Goal: Information Seeking & Learning: Check status

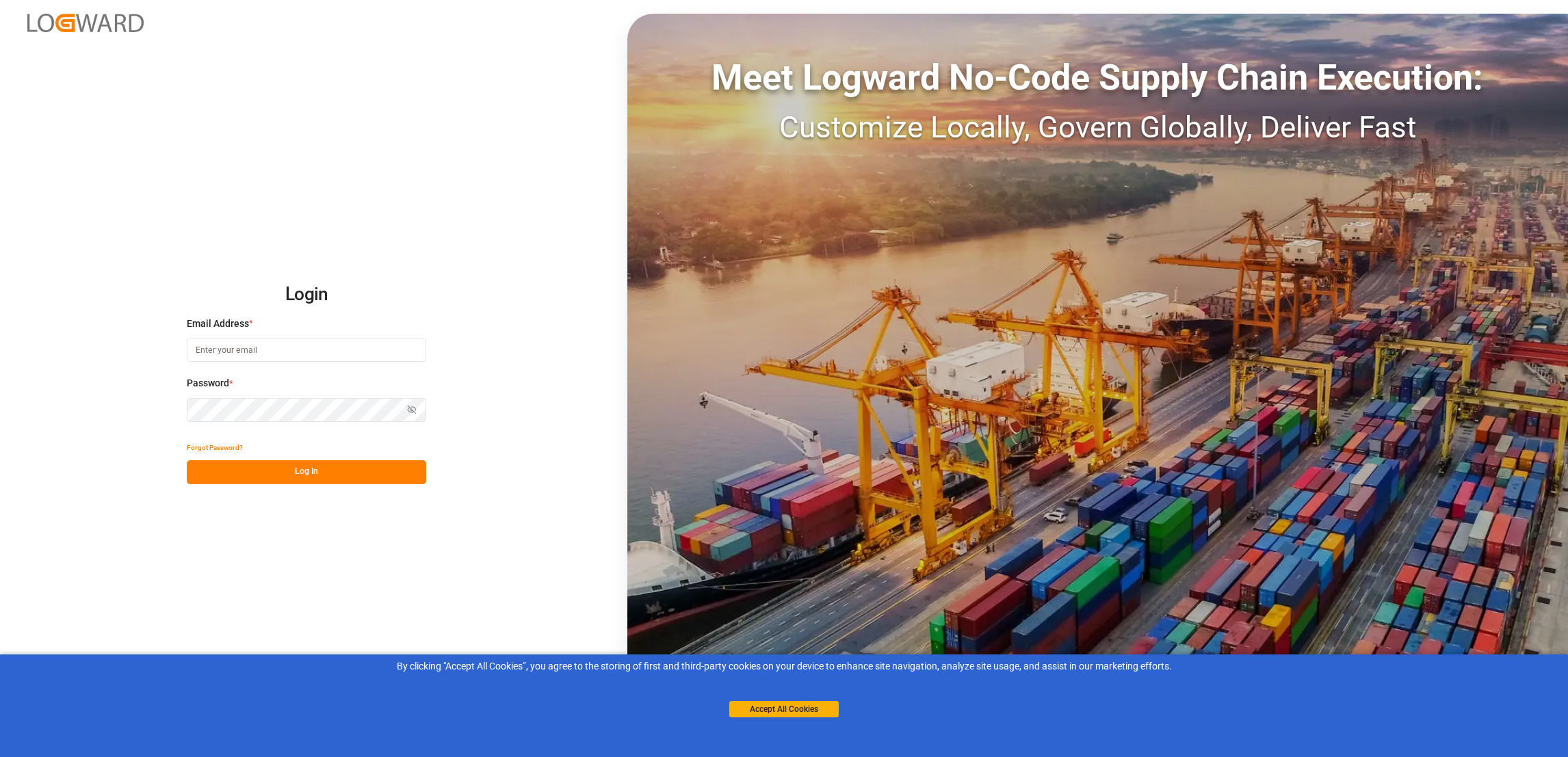
type input "[PERSON_NAME][EMAIL_ADDRESS][PERSON_NAME][DOMAIN_NAME]"
click at [303, 475] on button "Log In" at bounding box center [306, 472] width 239 height 24
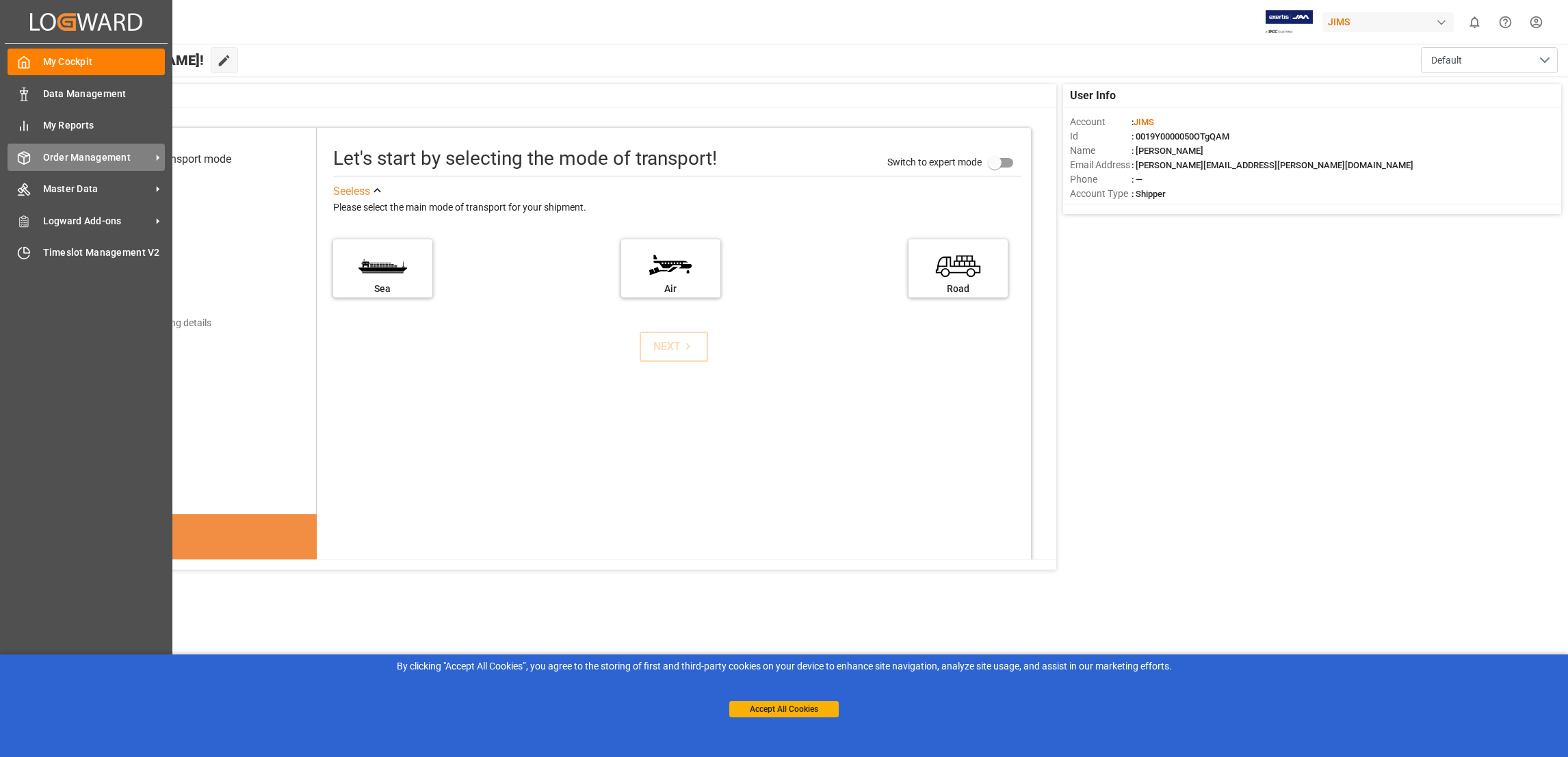
click at [68, 159] on span "Order Management" at bounding box center [97, 157] width 108 height 14
click at [150, 166] on div "Order Management Order Management" at bounding box center [86, 157] width 157 height 27
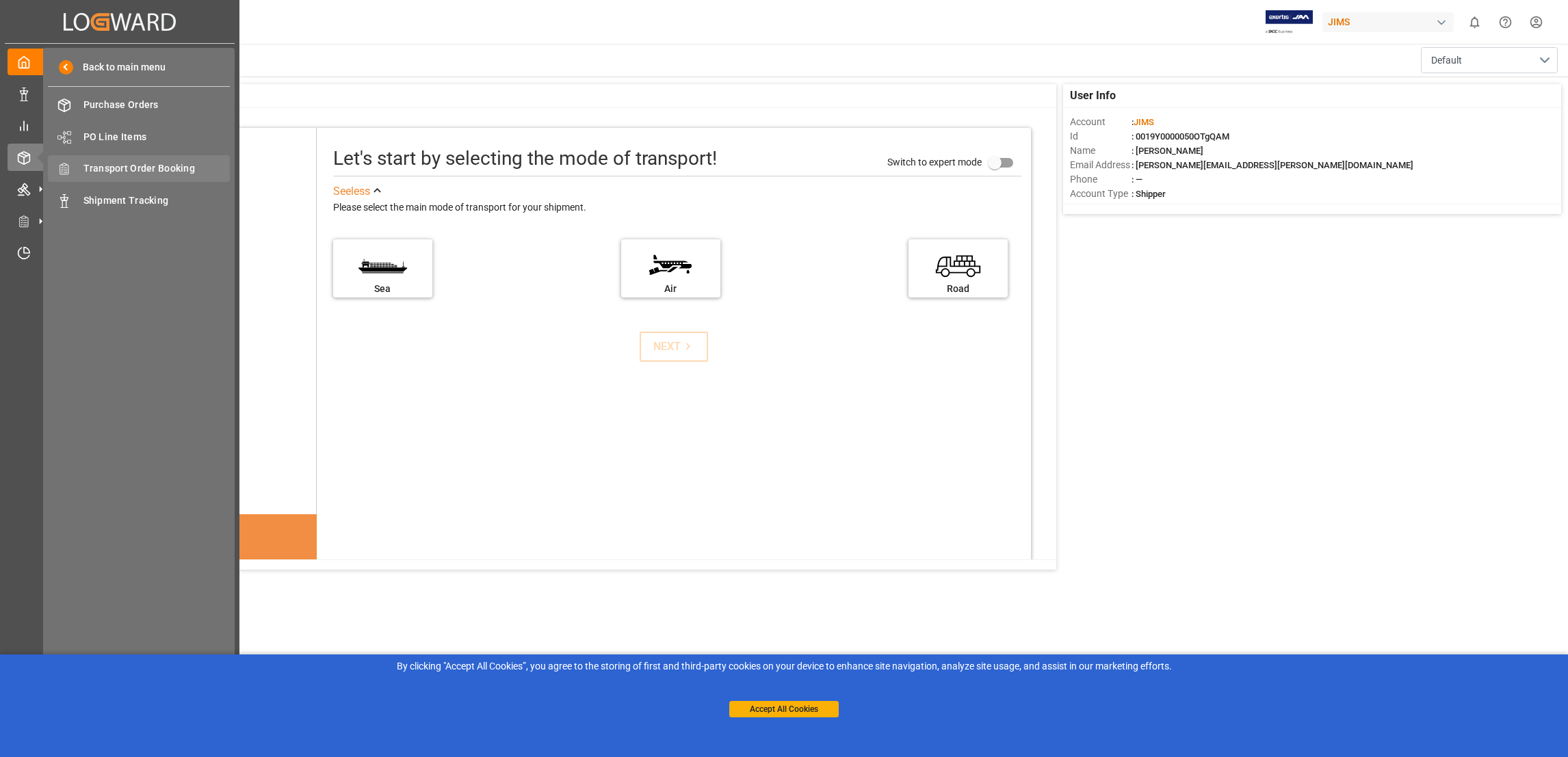
click at [166, 168] on span "Transport Order Booking" at bounding box center [157, 168] width 147 height 14
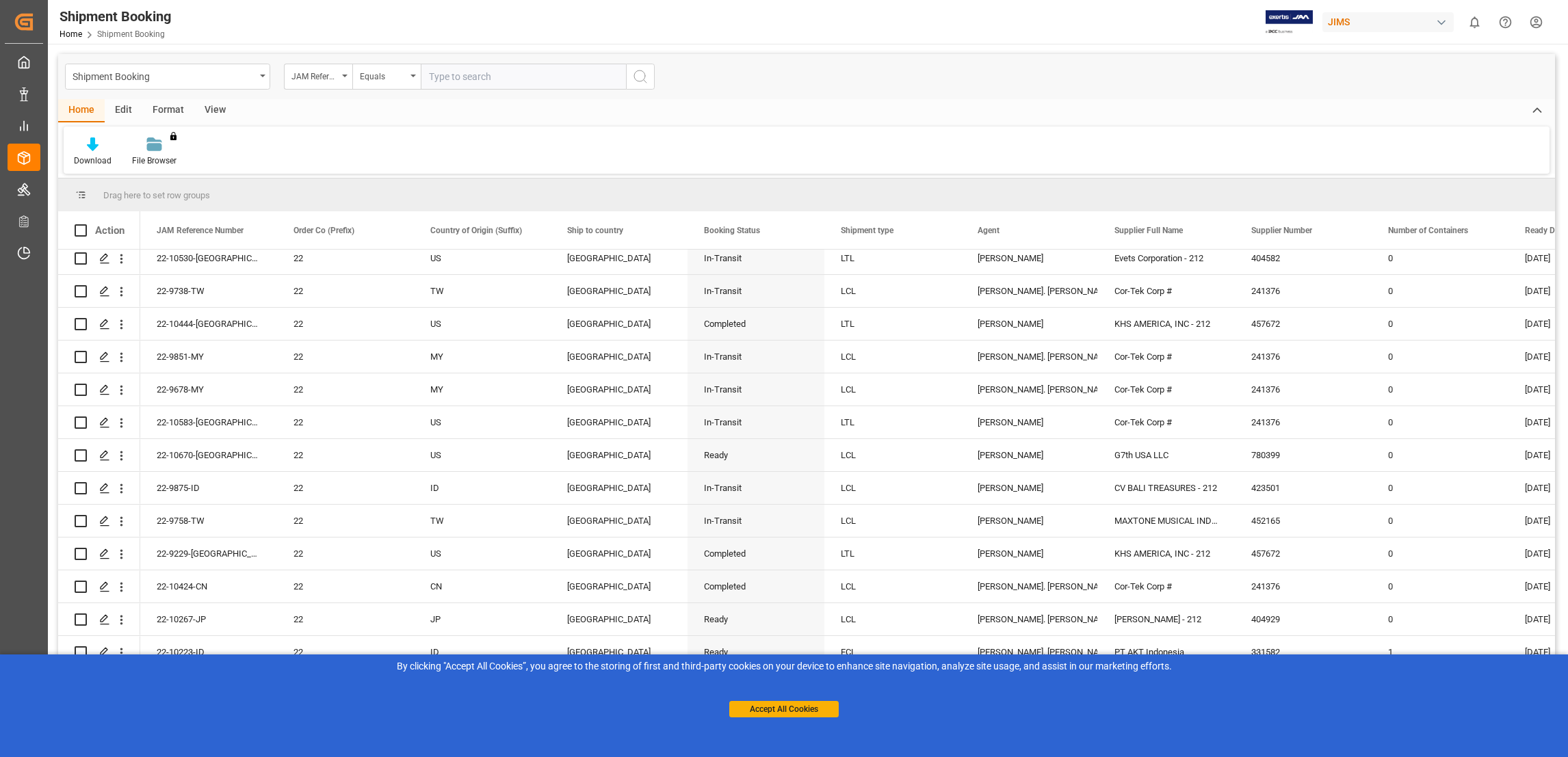
scroll to position [42, 0]
click at [445, 73] on input "text" at bounding box center [523, 77] width 205 height 26
paste input "PT AKT Indonesia"
type input "PT AKT Indonesia"
click at [648, 78] on button "search button" at bounding box center [640, 77] width 29 height 26
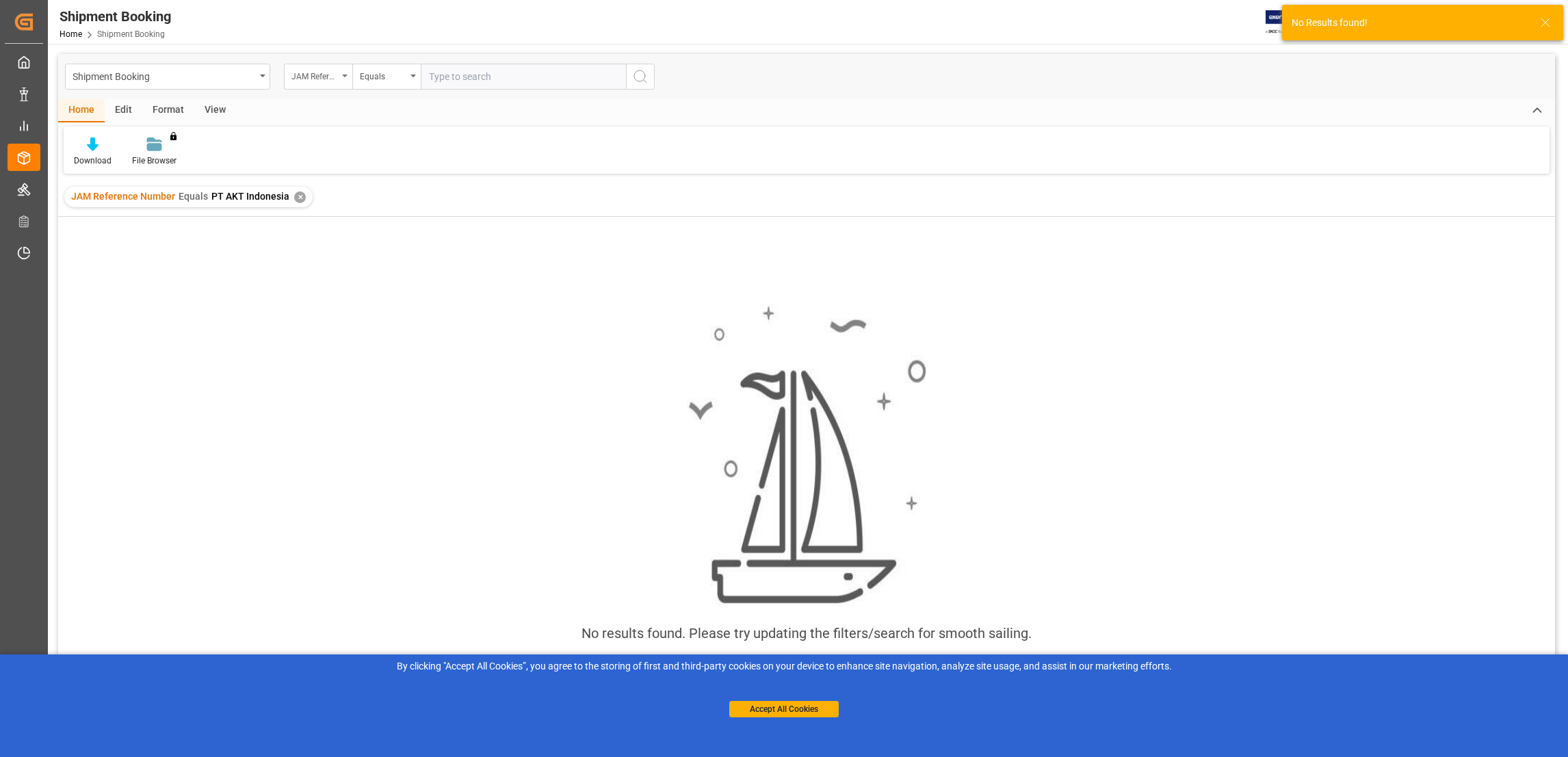
click at [340, 74] on div "JAM Reference Number" at bounding box center [317, 77] width 68 height 26
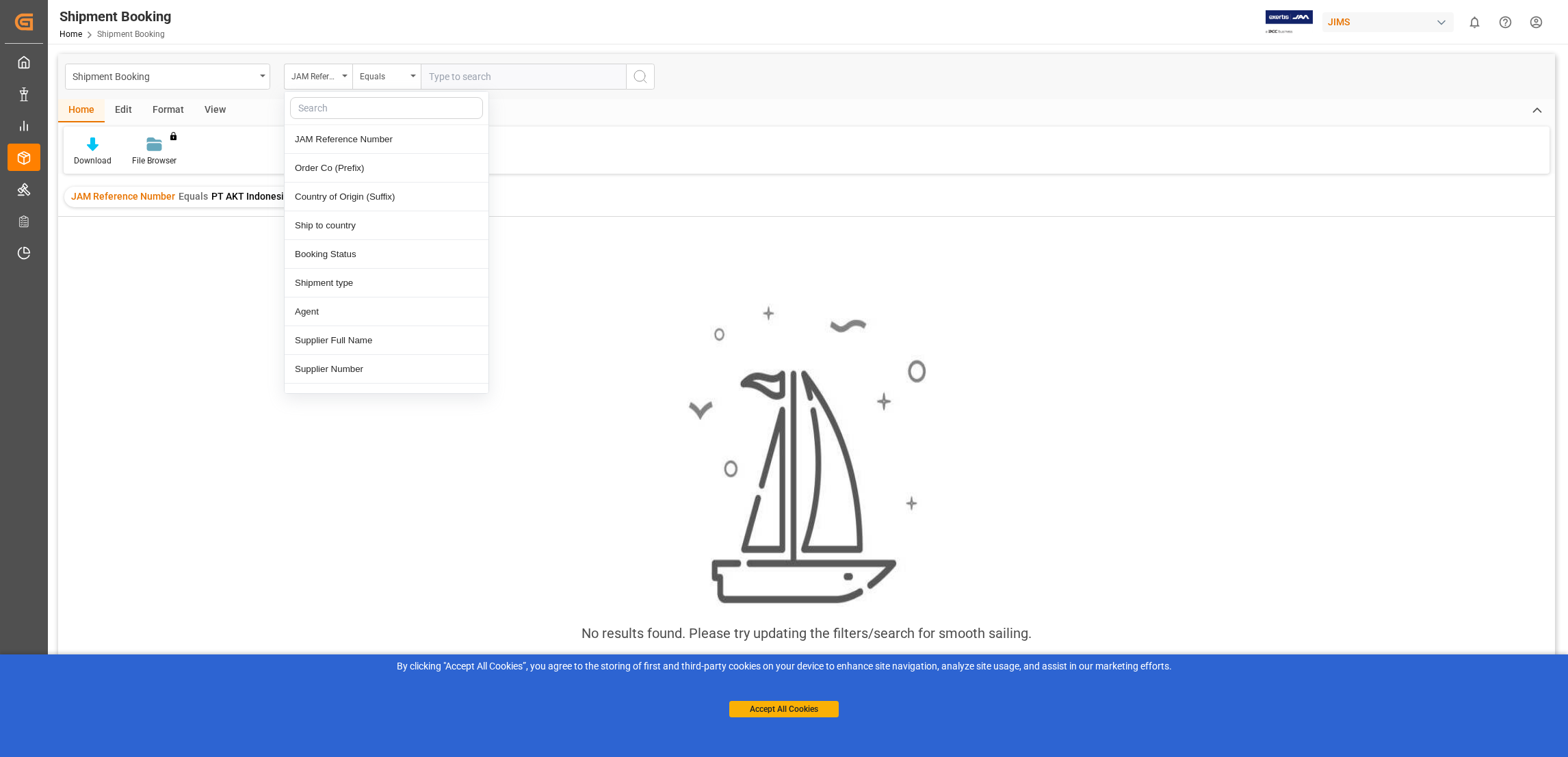
click at [260, 144] on div "Download File Browser You don't have permission for this feature. Contact admin." at bounding box center [806, 150] width 1486 height 47
click at [302, 197] on div "JAM Reference Number Equals PT AKT Indonesia ✕" at bounding box center [188, 197] width 248 height 21
click at [294, 196] on div "✕" at bounding box center [300, 197] width 12 height 12
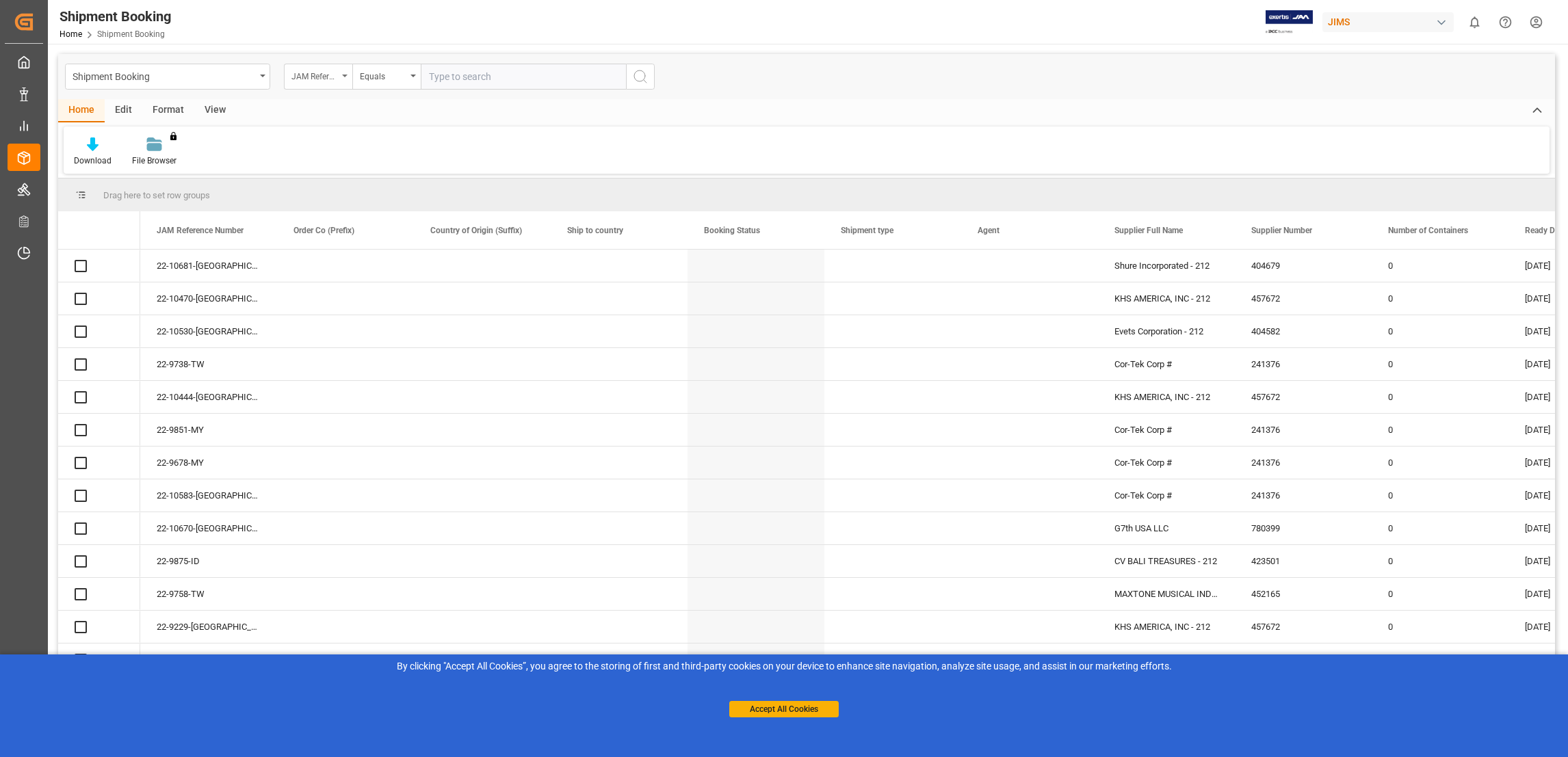
click at [340, 81] on div "JAM Reference Number" at bounding box center [317, 77] width 68 height 26
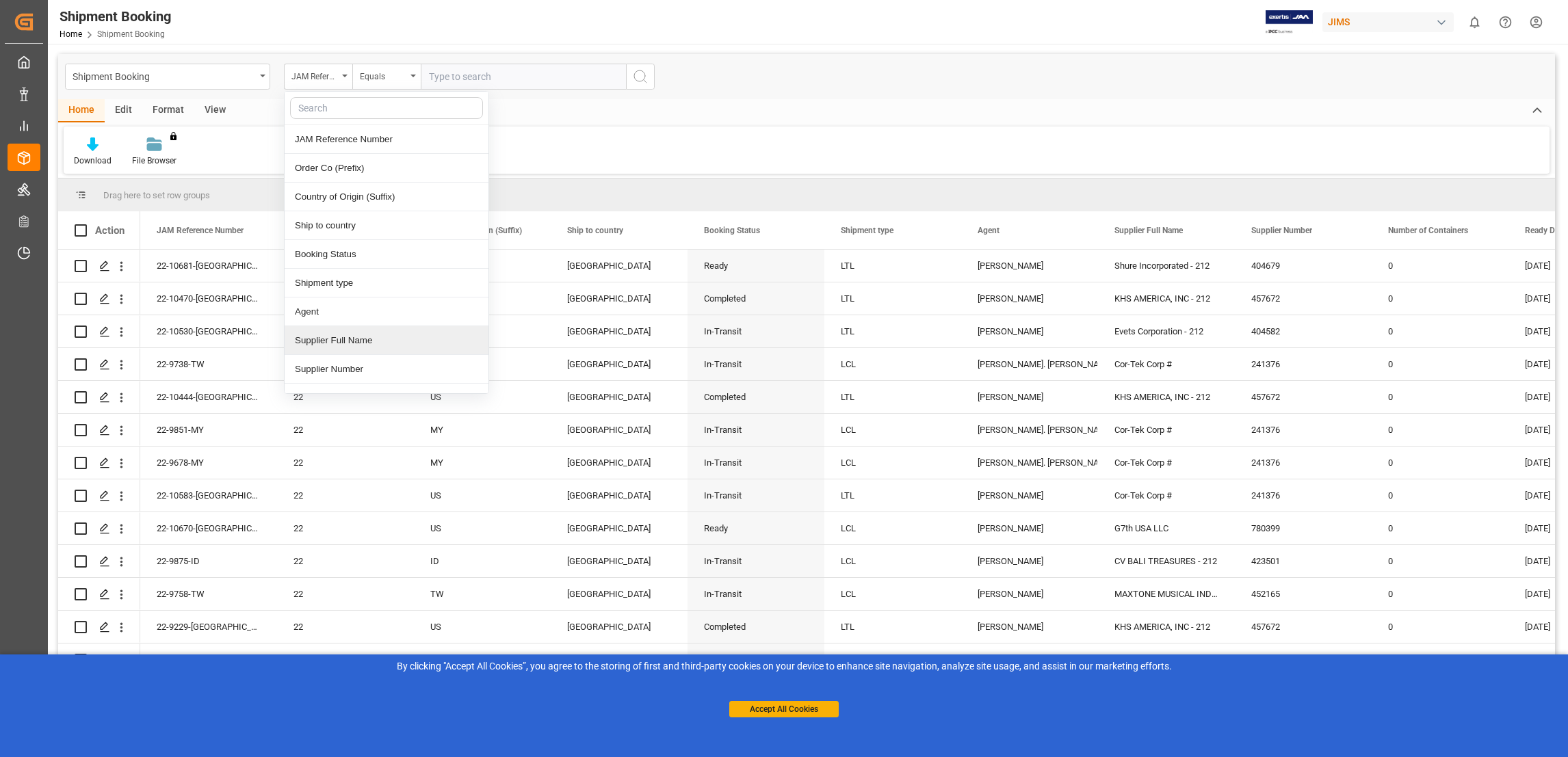
click at [357, 348] on div "Supplier Full Name" at bounding box center [386, 341] width 204 height 29
click at [455, 75] on input "text" at bounding box center [523, 77] width 205 height 26
paste input "PT AKT Indonesia"
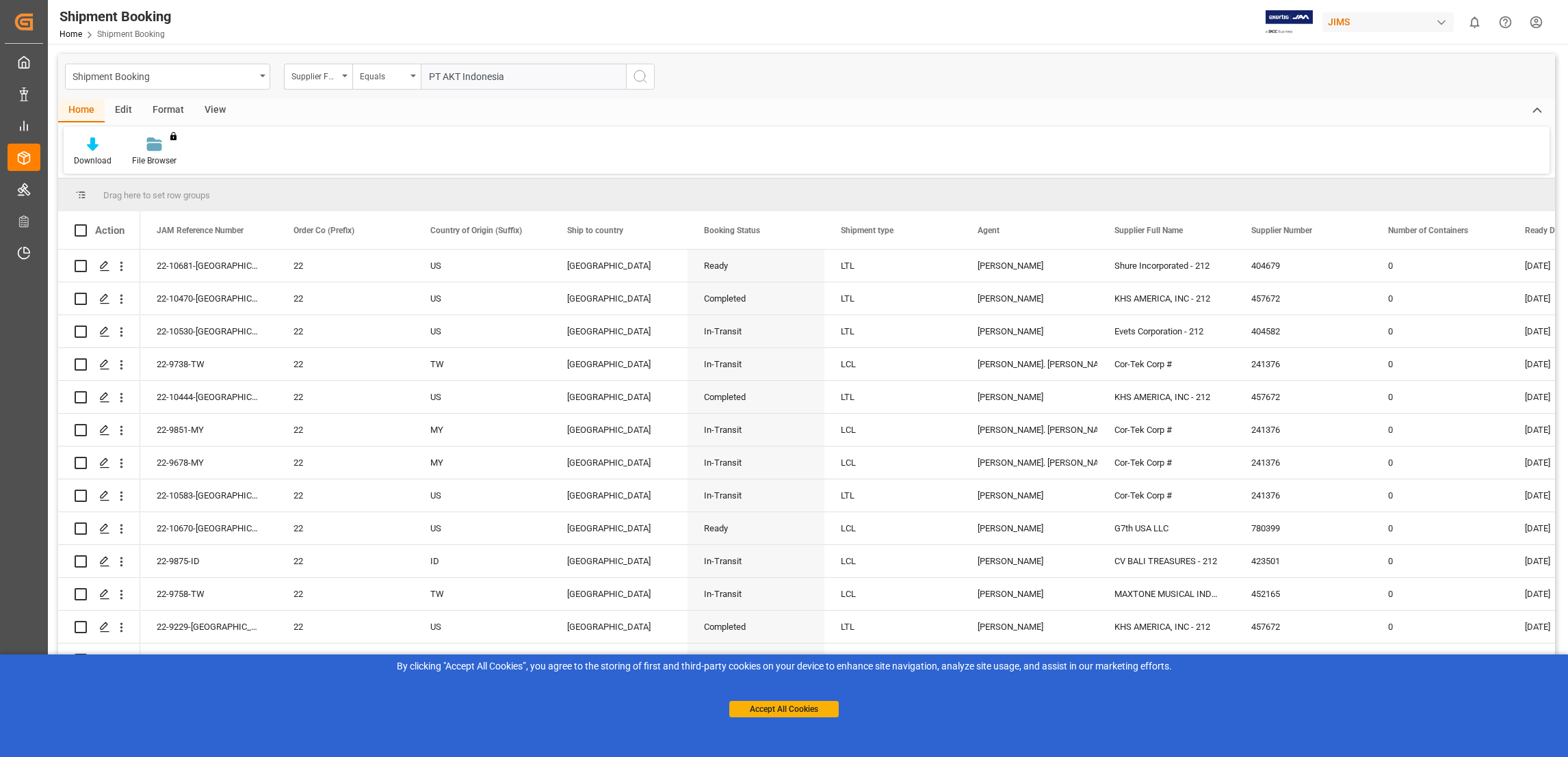
type input "PT AKT Indonesia"
click at [636, 81] on icon "search button" at bounding box center [640, 77] width 17 height 17
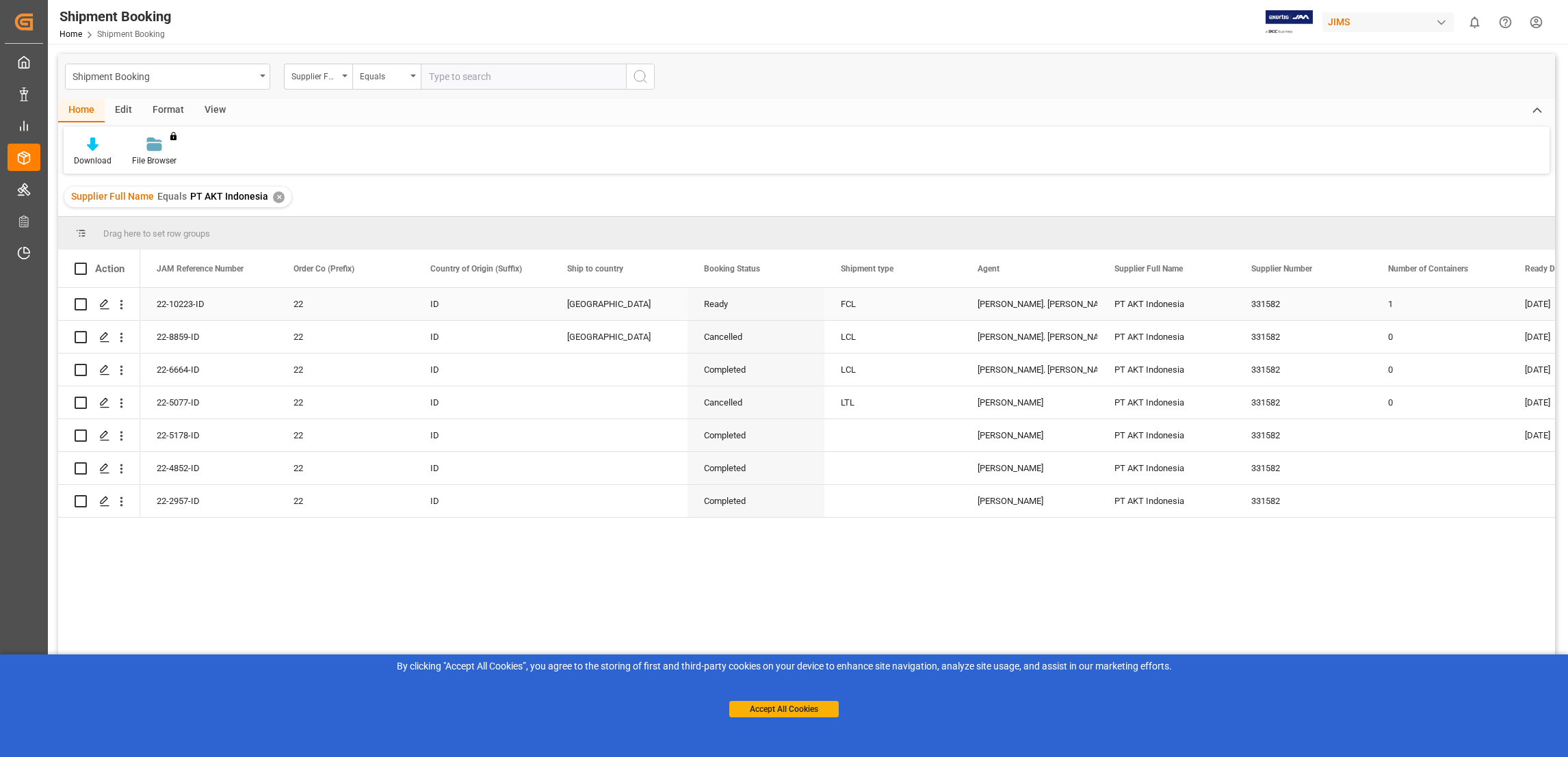
click at [179, 304] on div "22-10223-ID" at bounding box center [208, 304] width 137 height 32
click at [183, 308] on input "22-10223-ID" at bounding box center [208, 312] width 115 height 26
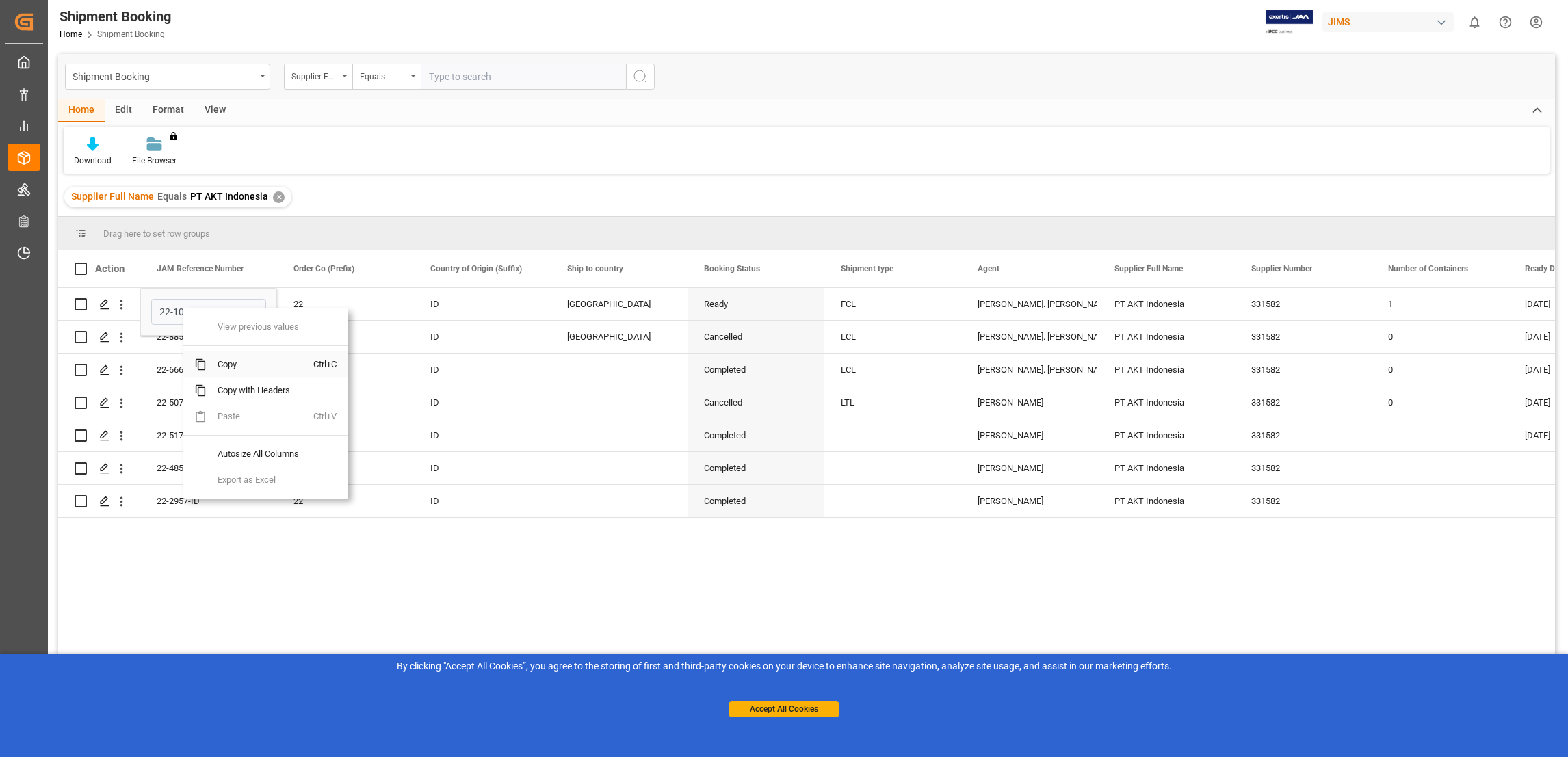
click at [232, 369] on span "Copy" at bounding box center [259, 365] width 107 height 26
click at [194, 311] on input "22-10223-ID" at bounding box center [208, 312] width 115 height 26
click at [251, 368] on span "Copy" at bounding box center [271, 368] width 107 height 26
